Goal: Check status

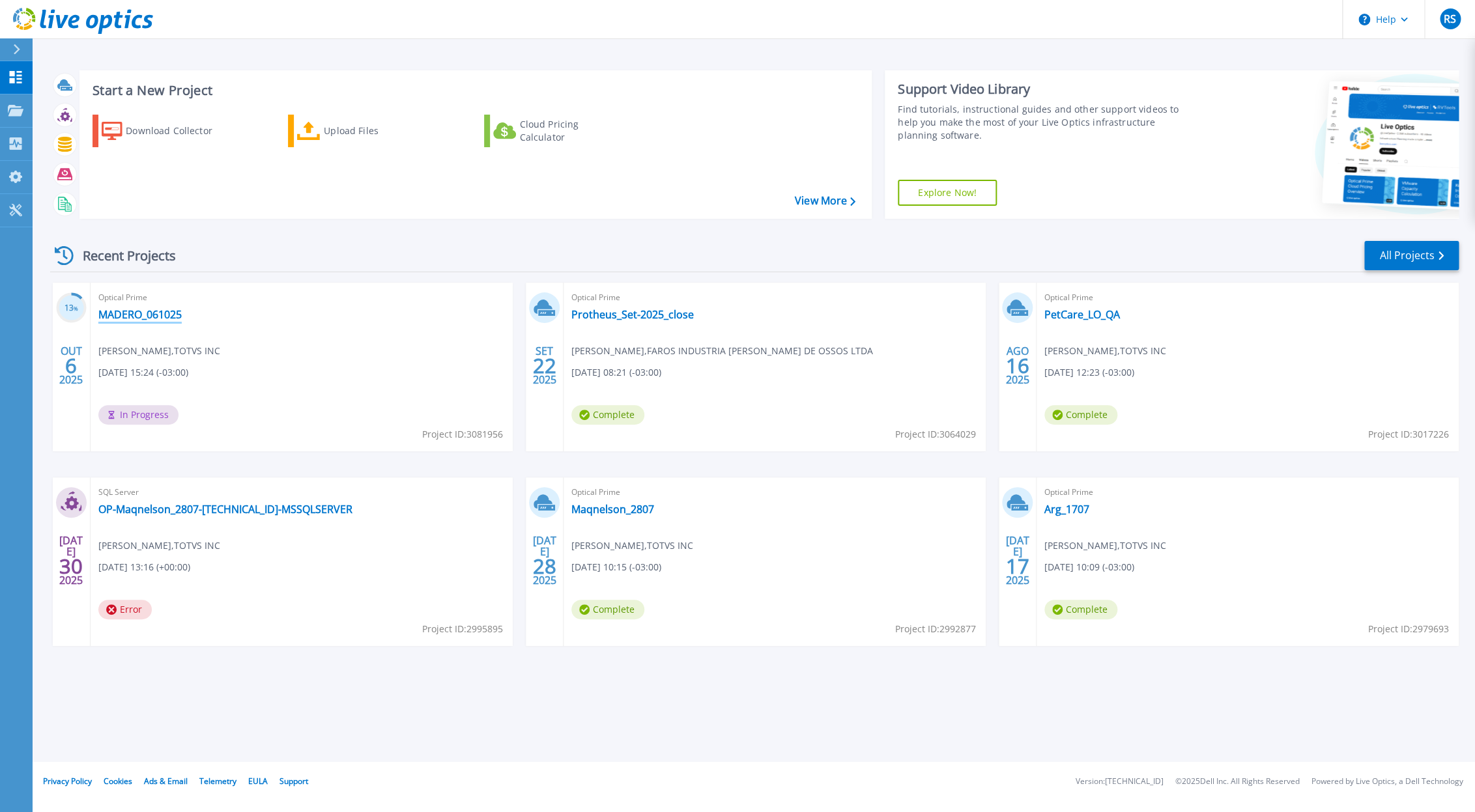
click at [129, 316] on link "MADERO_061025" at bounding box center [140, 314] width 84 height 13
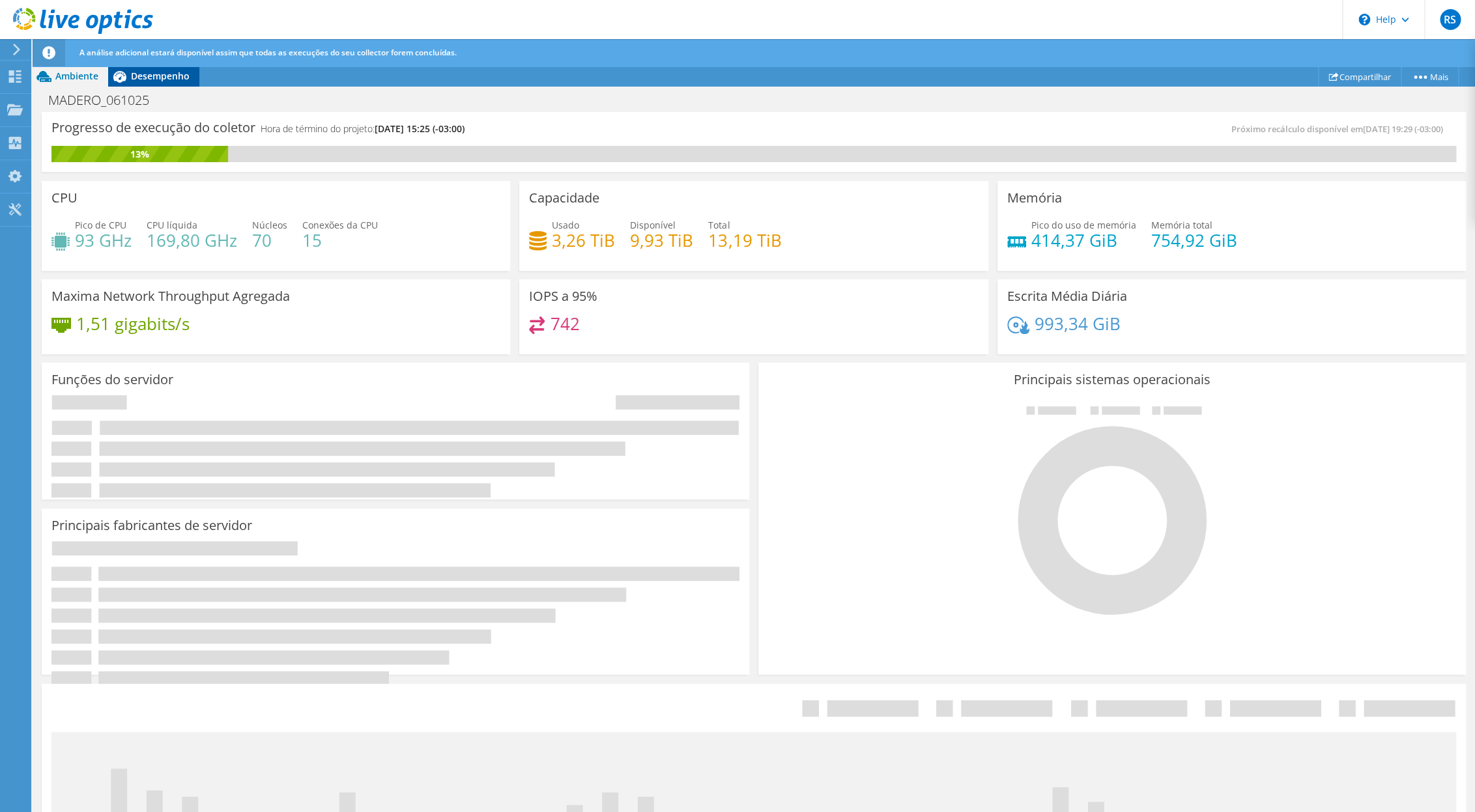
drag, startPoint x: 147, startPoint y: 86, endPoint x: 193, endPoint y: 107, distance: 50.6
click at [147, 86] on div "Desempenho" at bounding box center [154, 76] width 91 height 21
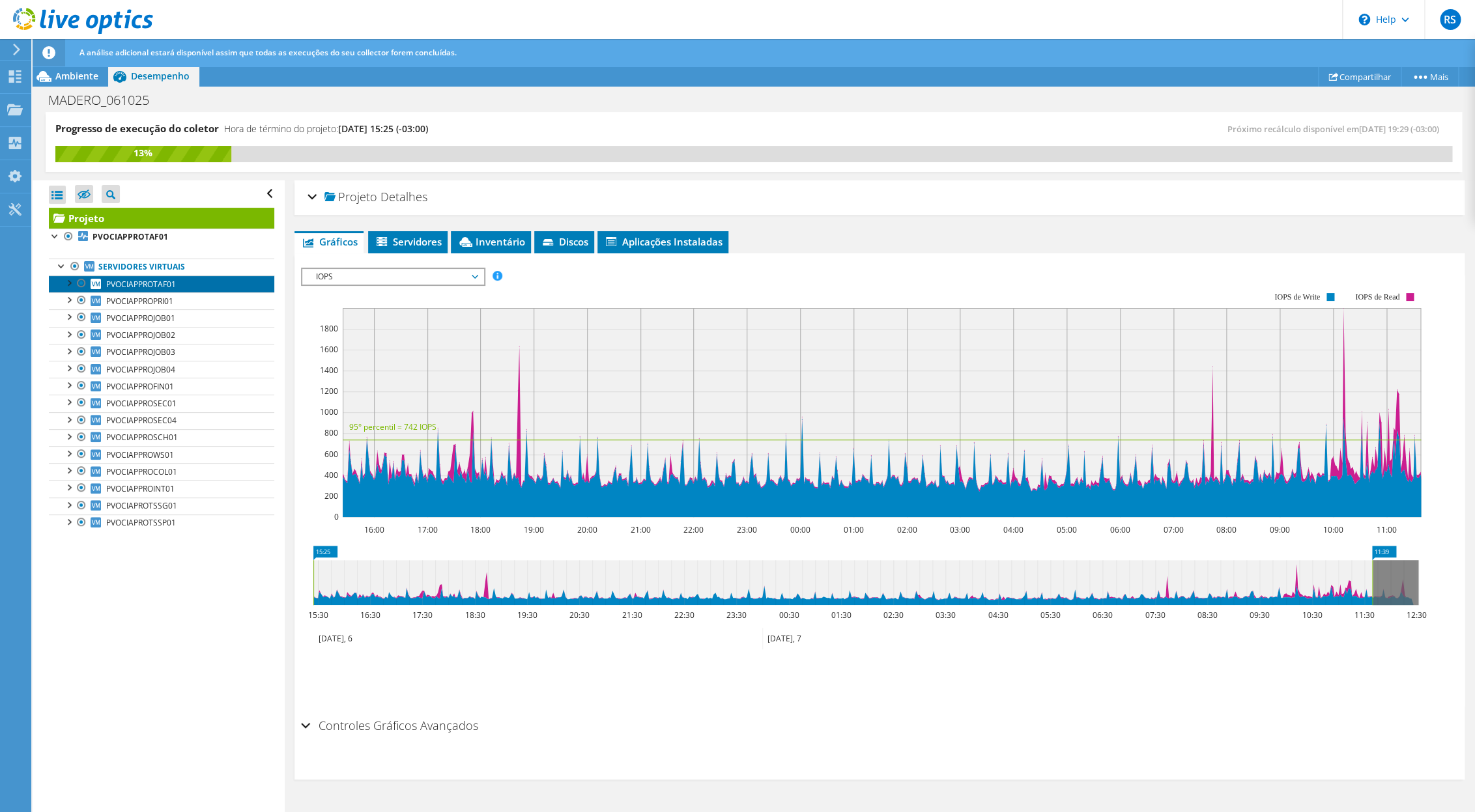
click at [153, 290] on span "PVOCIAPPROTAF01" at bounding box center [141, 284] width 70 height 11
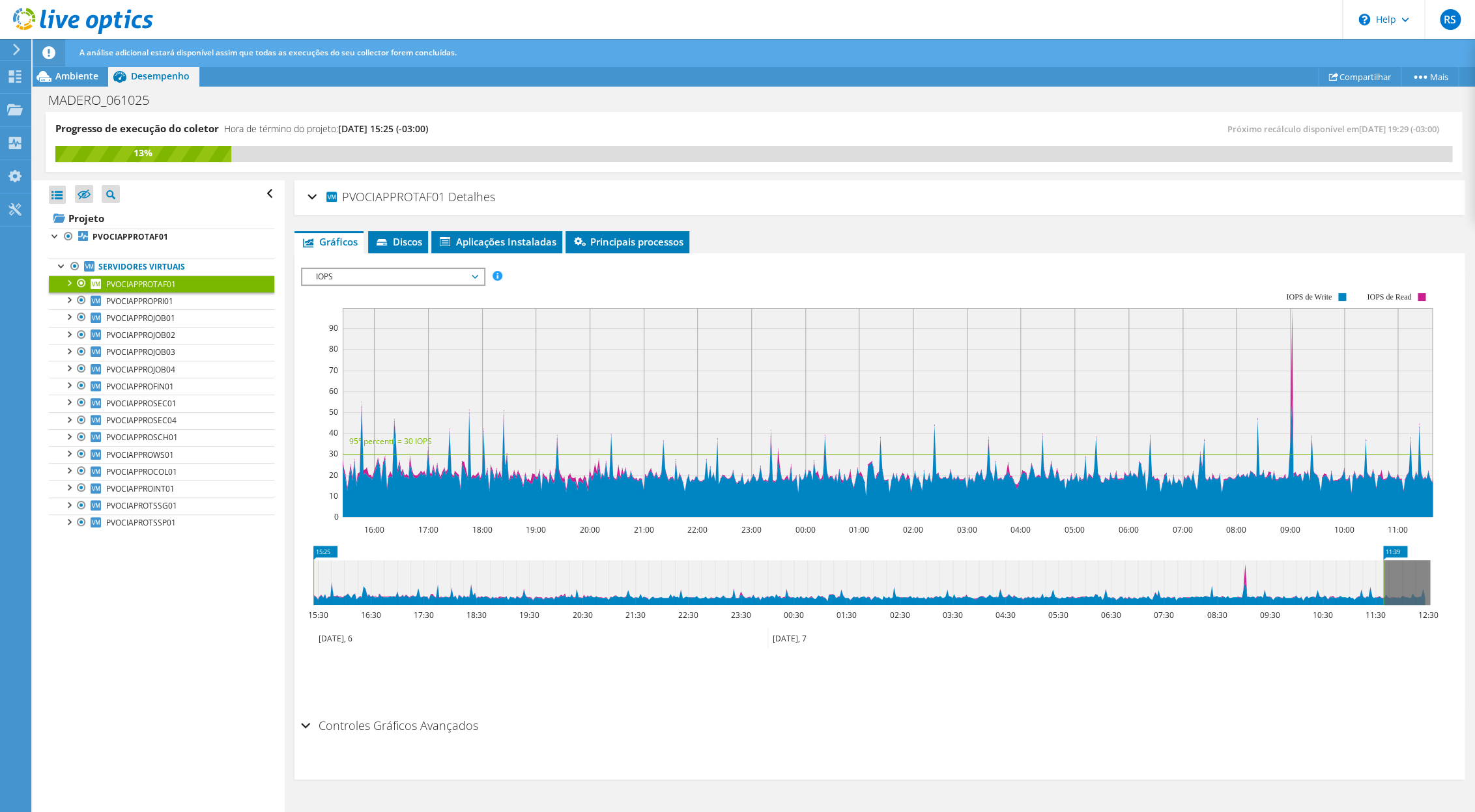
click at [364, 273] on span "IOPS" at bounding box center [393, 277] width 167 height 16
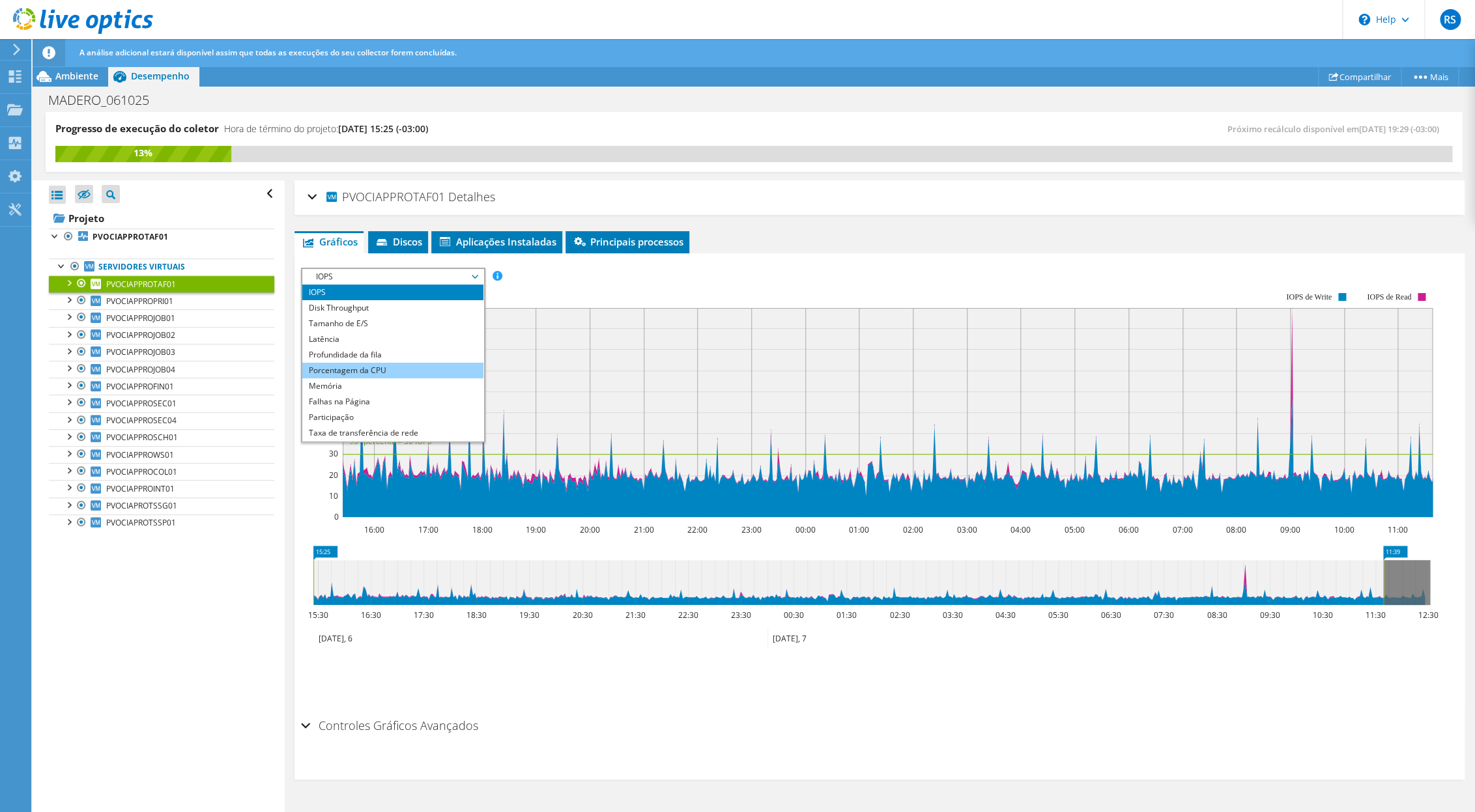
click at [363, 371] on li "Porcentagem da CPU" at bounding box center [393, 371] width 181 height 16
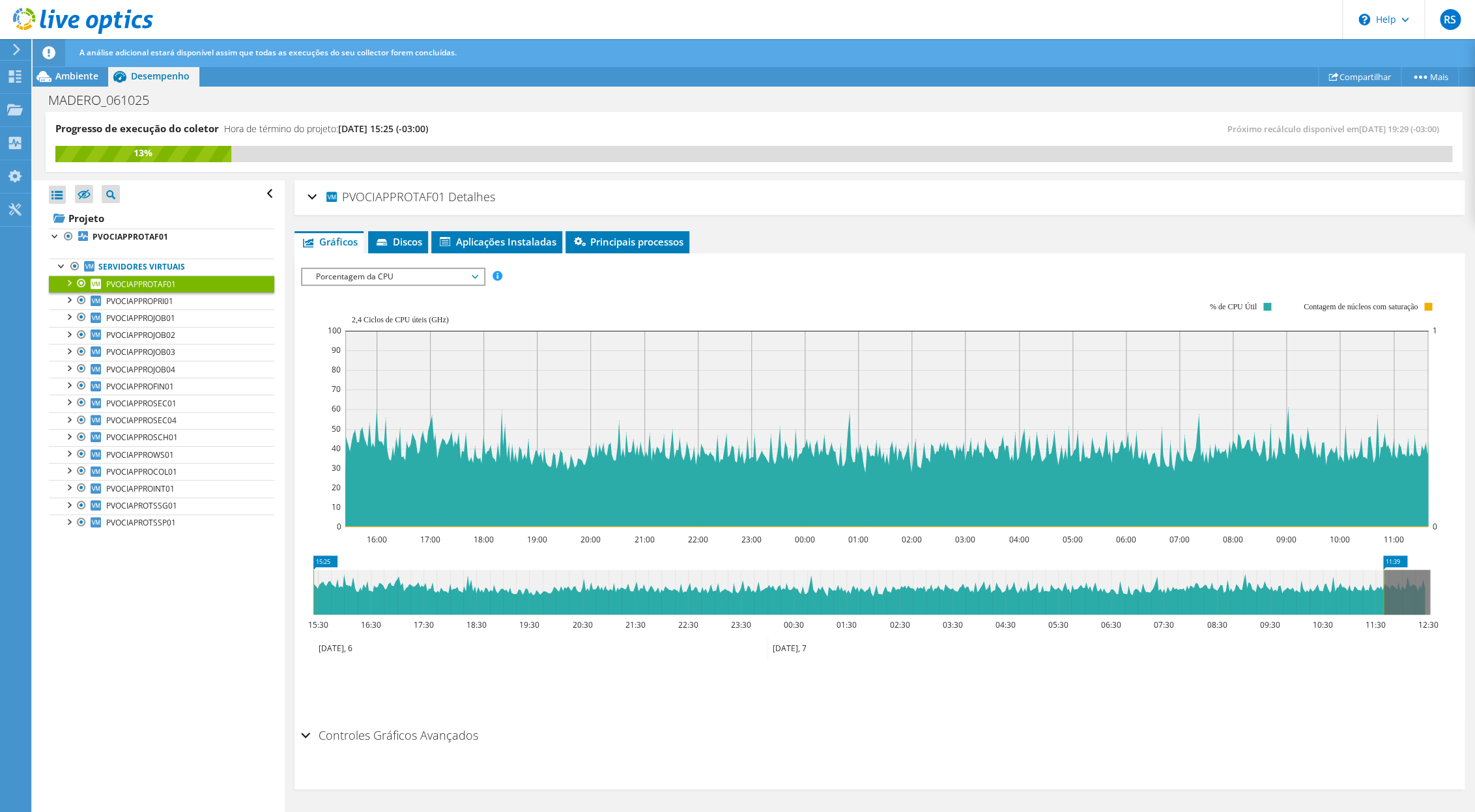
click at [1386, 588] on icon at bounding box center [871, 592] width 1116 height 45
